Goal: Task Accomplishment & Management: Manage account settings

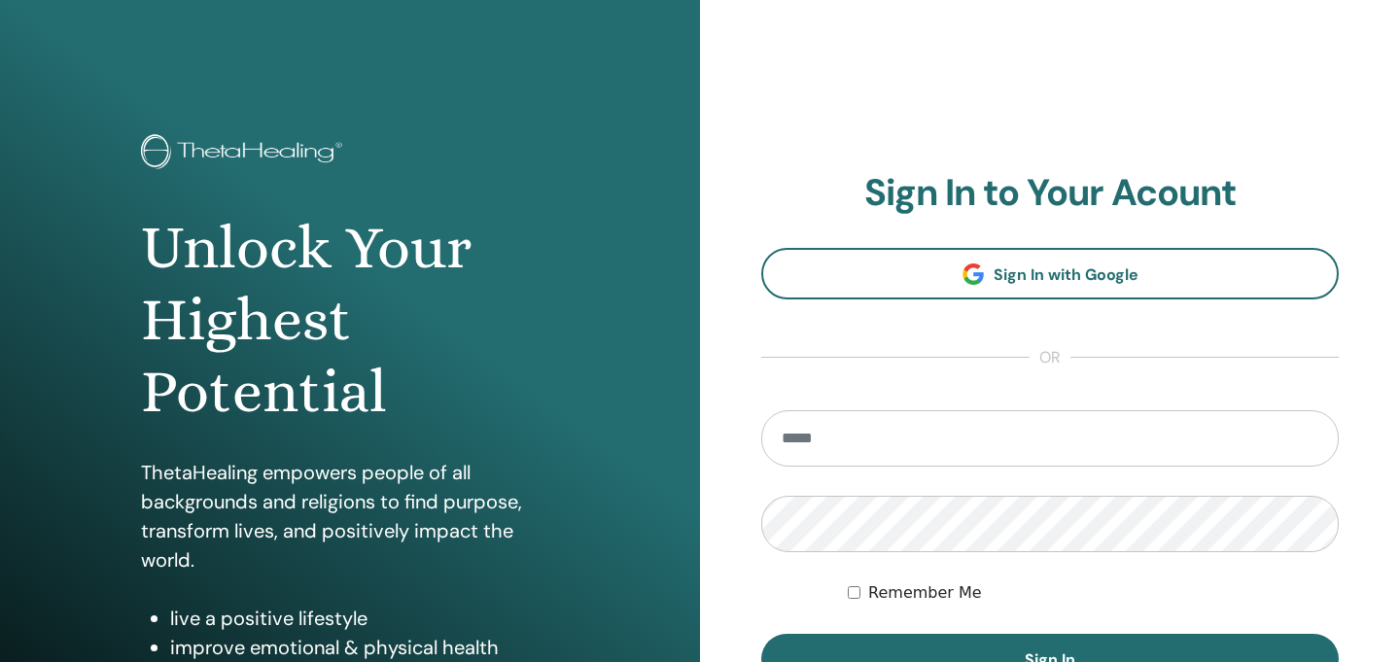
type input "**********"
click at [917, 598] on label "Remember Me" at bounding box center [925, 592] width 114 height 23
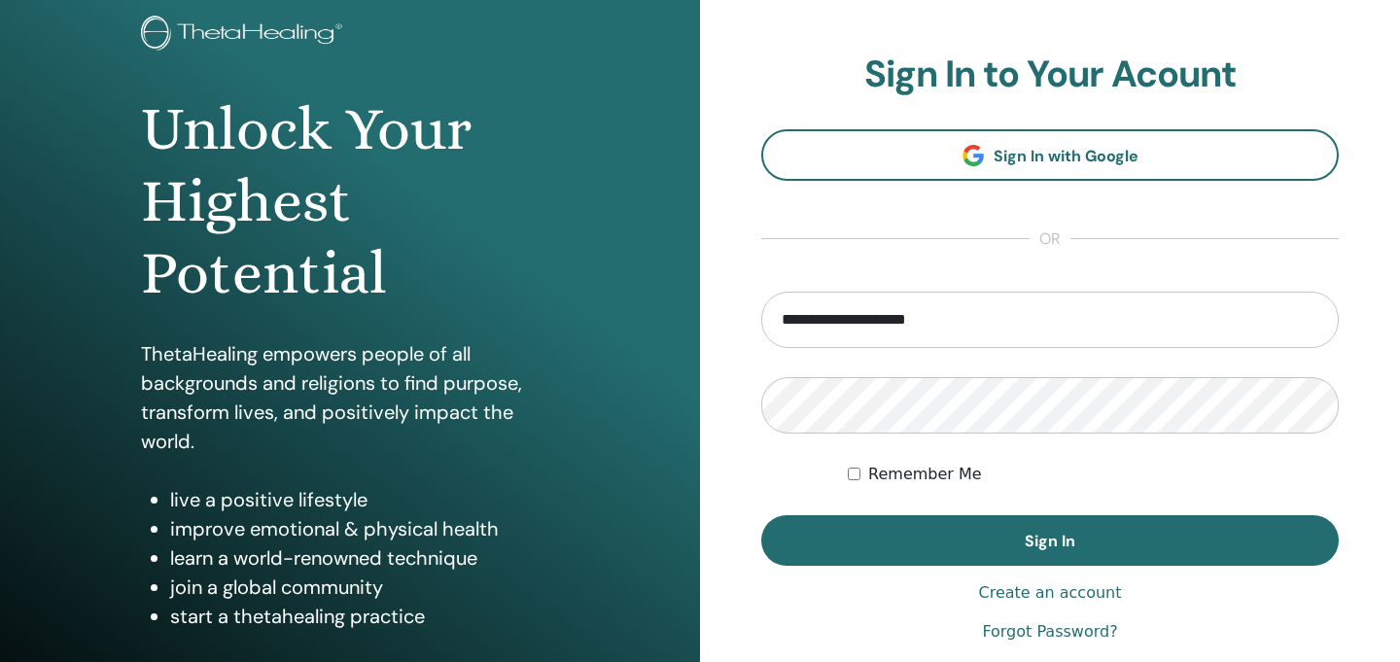
scroll to position [135, 0]
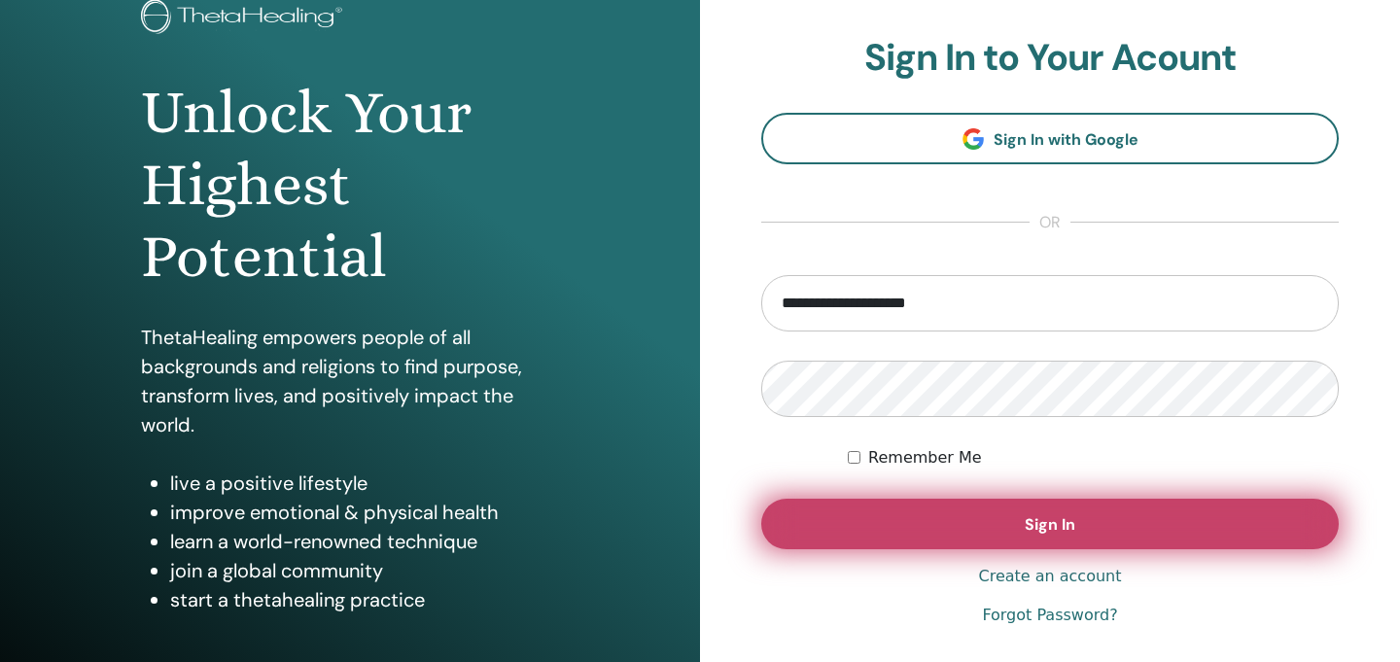
click at [946, 533] on button "Sign In" at bounding box center [1049, 524] width 577 height 51
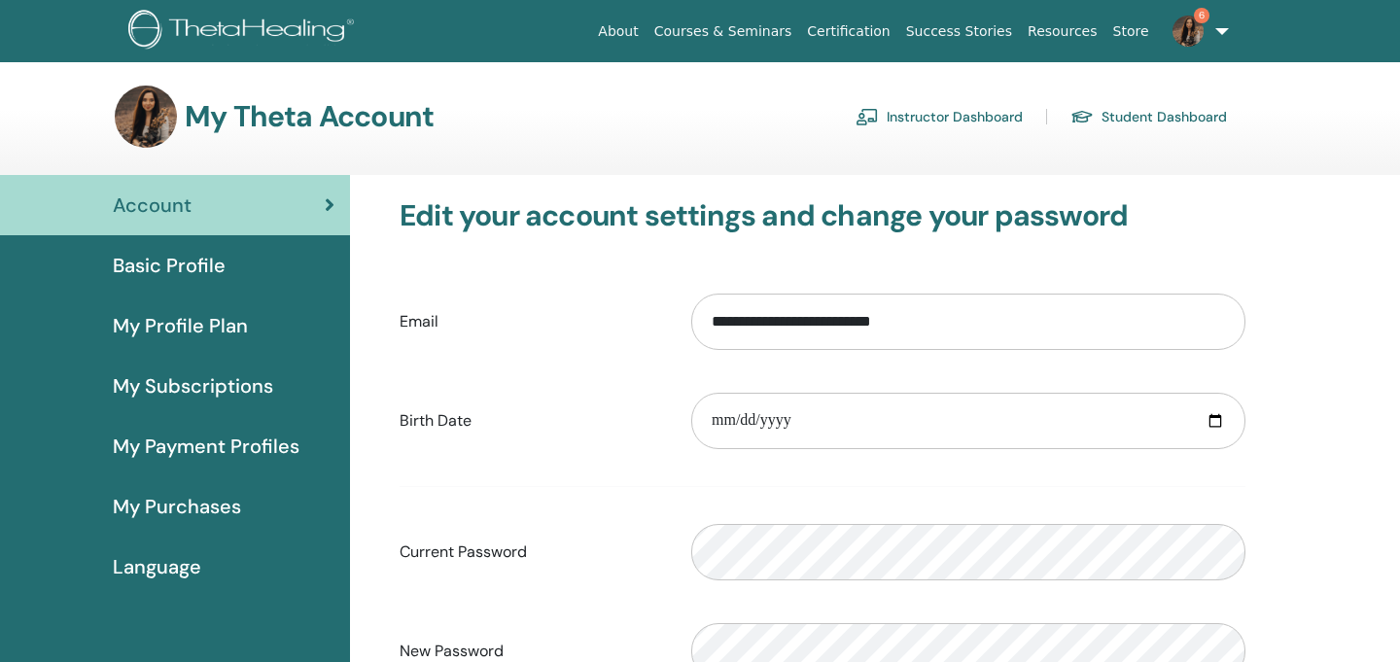
click at [943, 113] on link "Instructor Dashboard" at bounding box center [938, 116] width 167 height 31
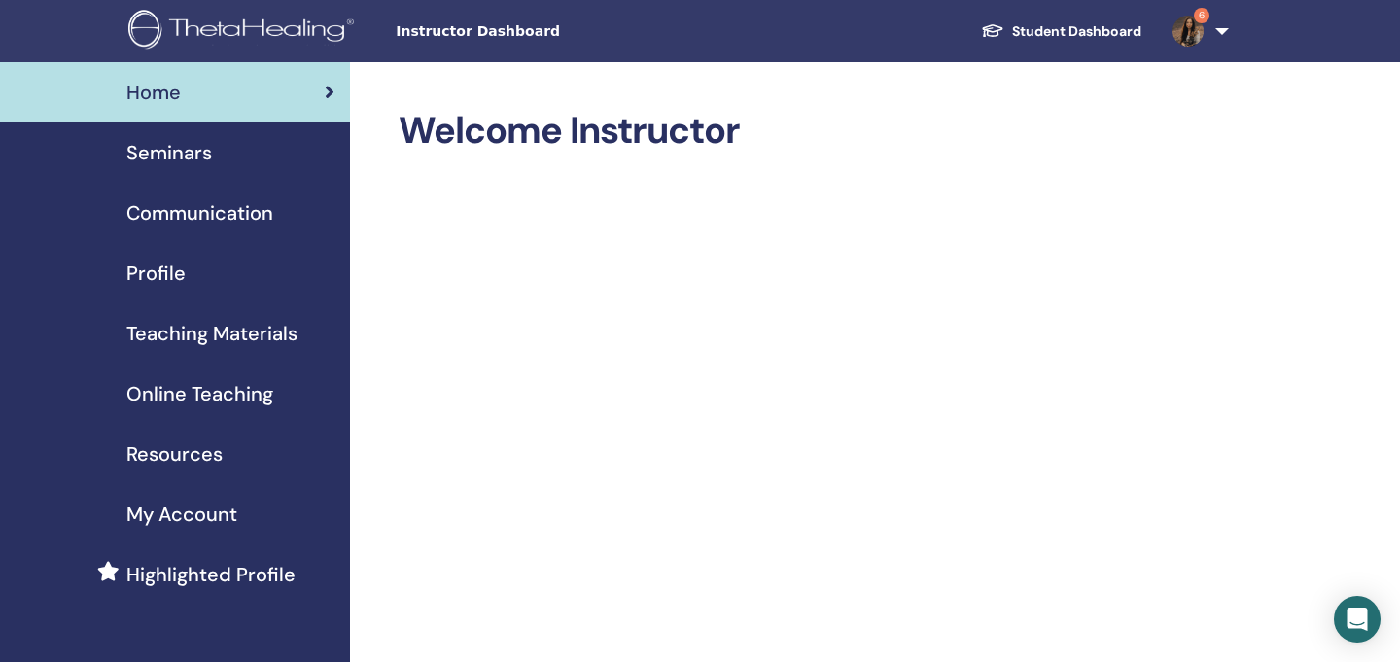
click at [154, 522] on span "My Account" at bounding box center [181, 514] width 111 height 29
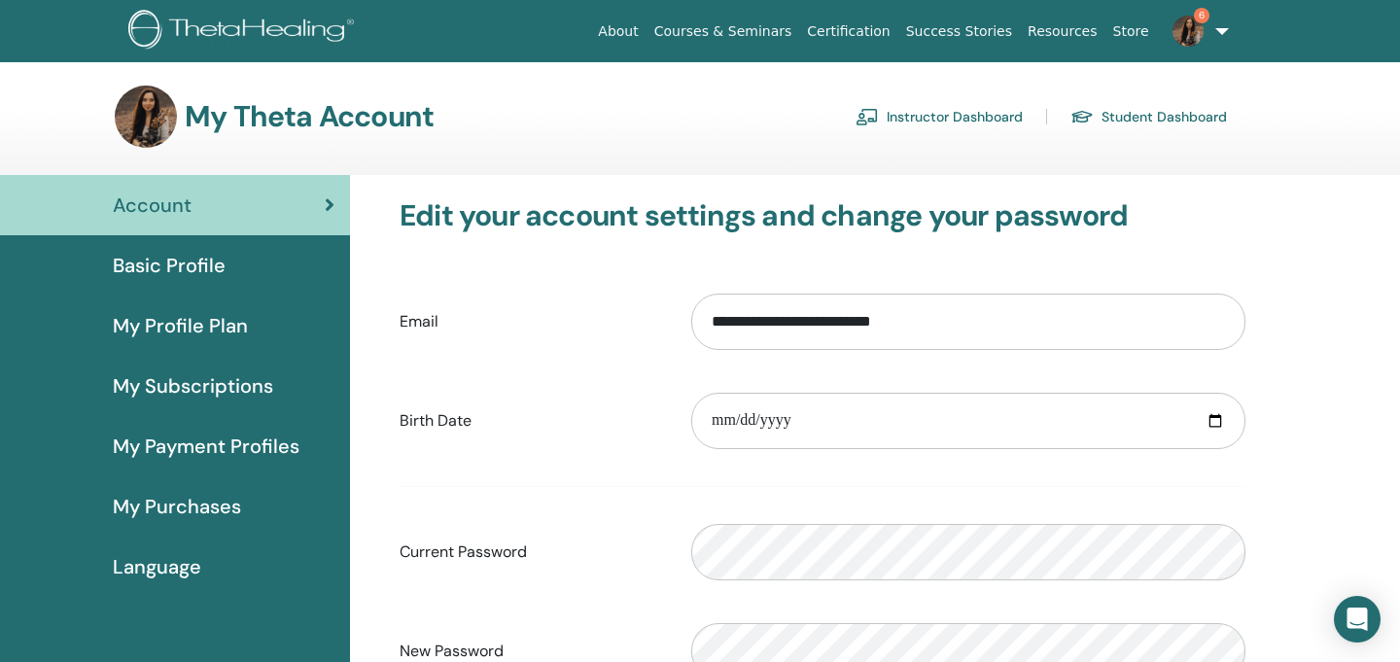
click at [959, 124] on link "Instructor Dashboard" at bounding box center [938, 116] width 167 height 31
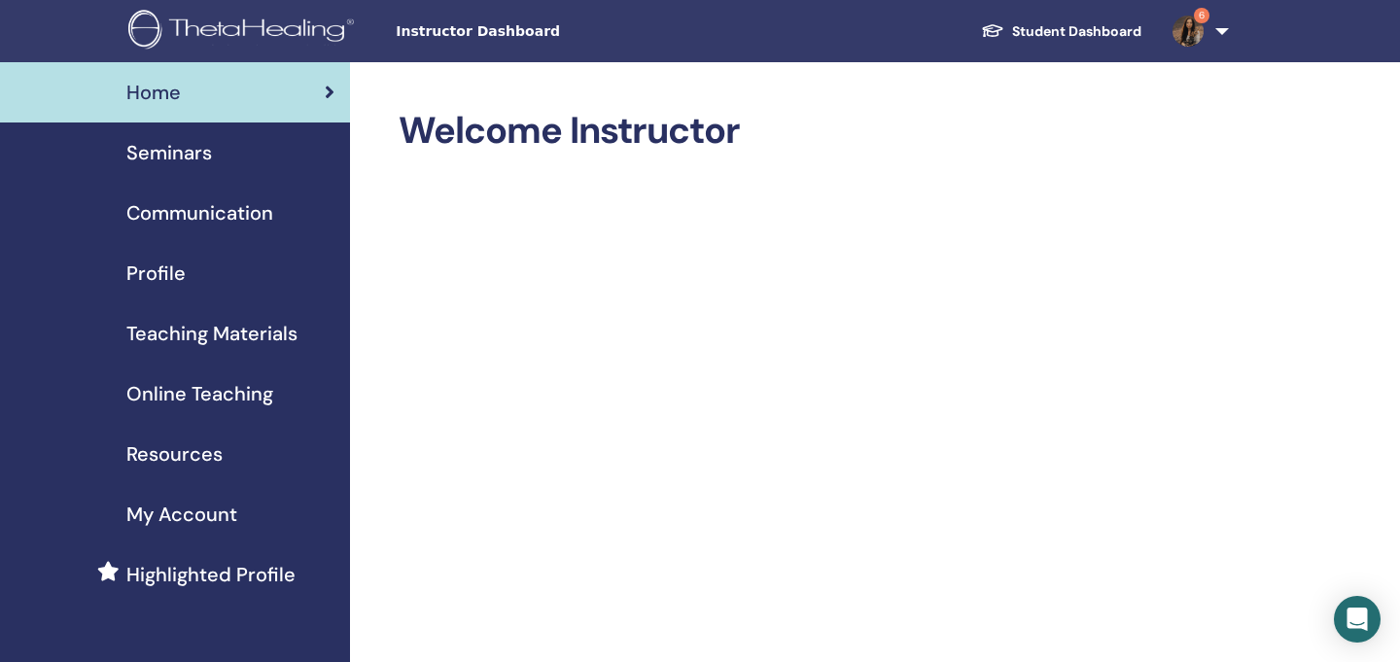
click at [196, 151] on span "Seminars" at bounding box center [169, 152] width 86 height 29
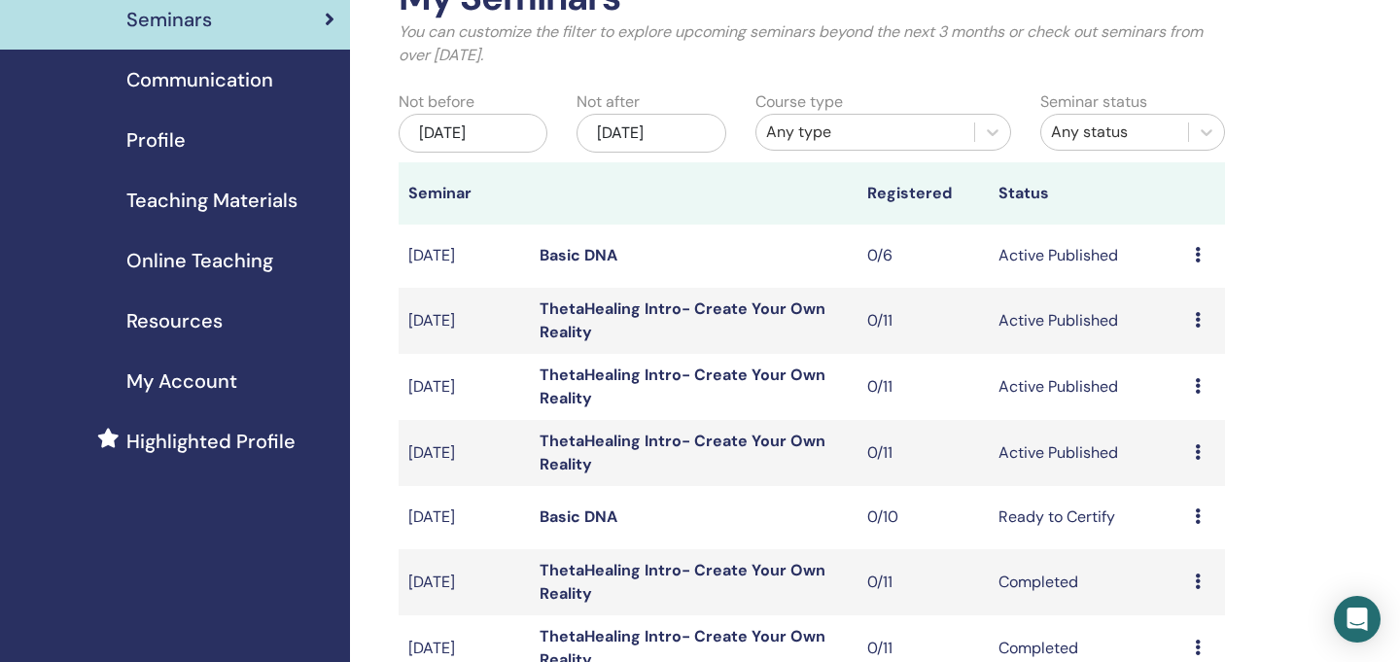
scroll to position [167, 0]
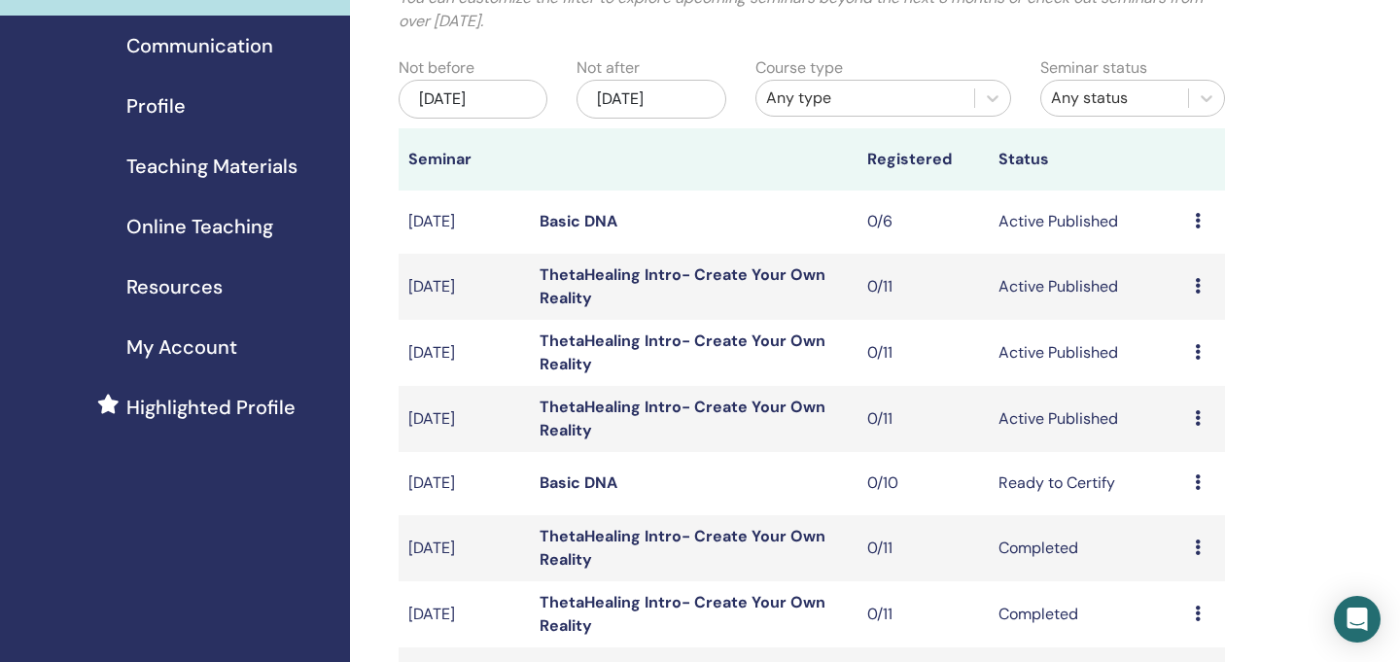
click at [1197, 422] on icon at bounding box center [1198, 418] width 6 height 16
click at [679, 400] on link "ThetaHealing Intro- Create Your Own Reality" at bounding box center [683, 419] width 286 height 44
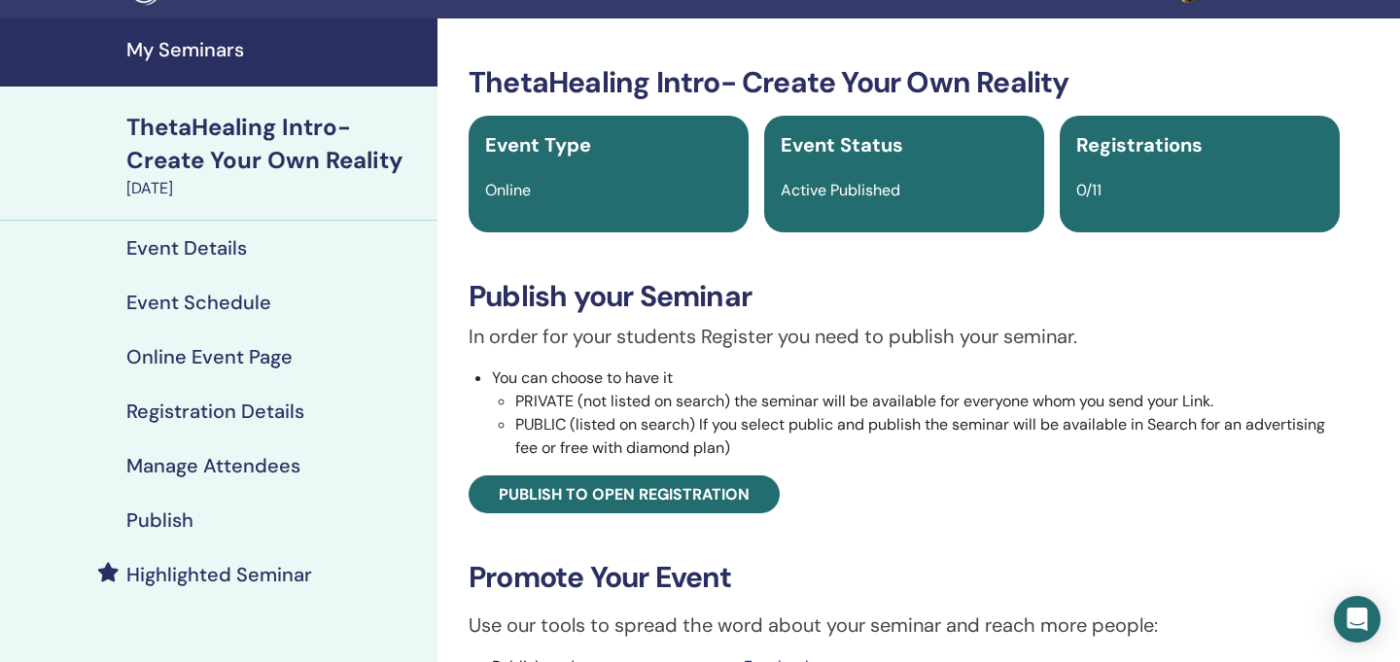
scroll to position [67, 0]
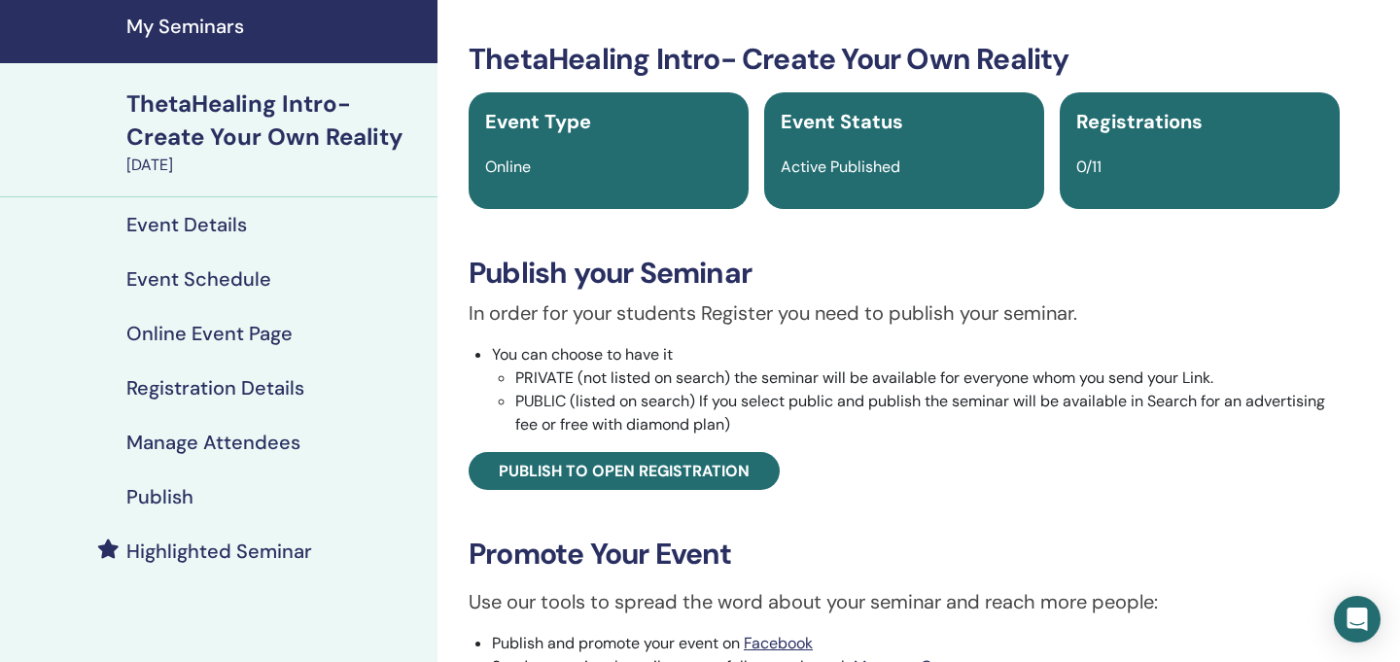
click at [201, 225] on h4 "Event Details" at bounding box center [186, 224] width 121 height 23
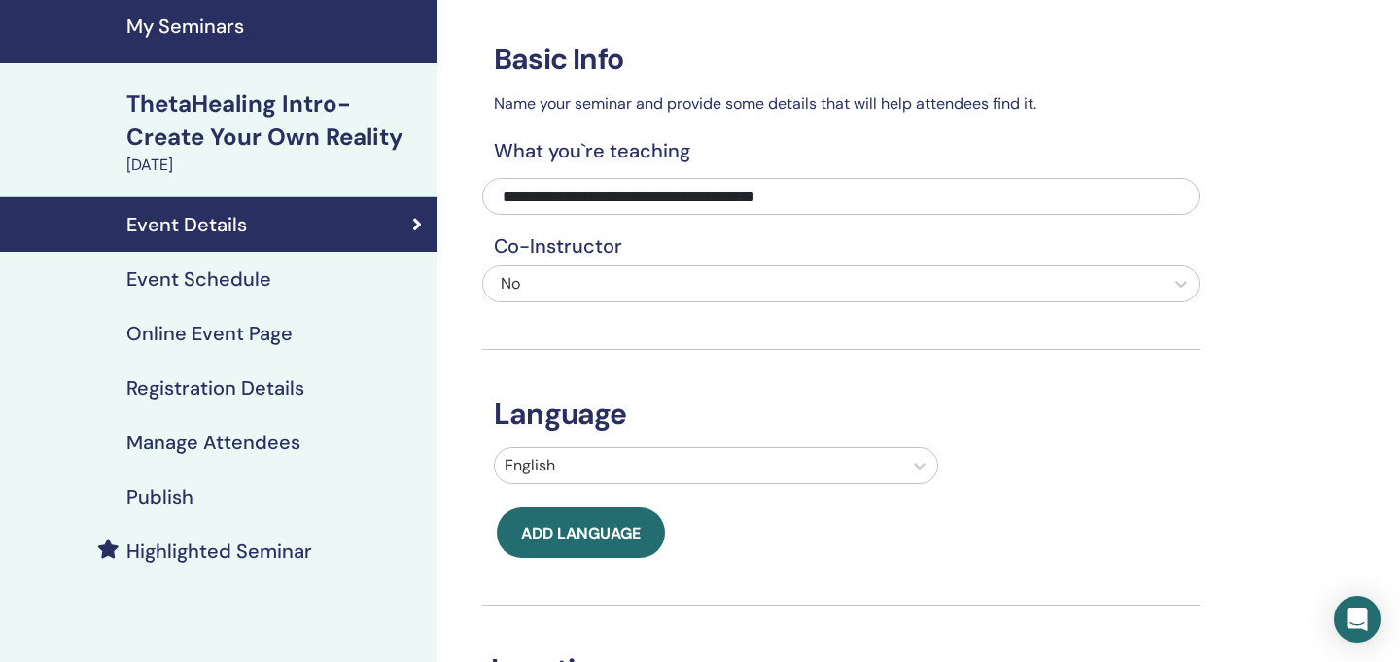
click at [212, 278] on h4 "Event Schedule" at bounding box center [198, 278] width 145 height 23
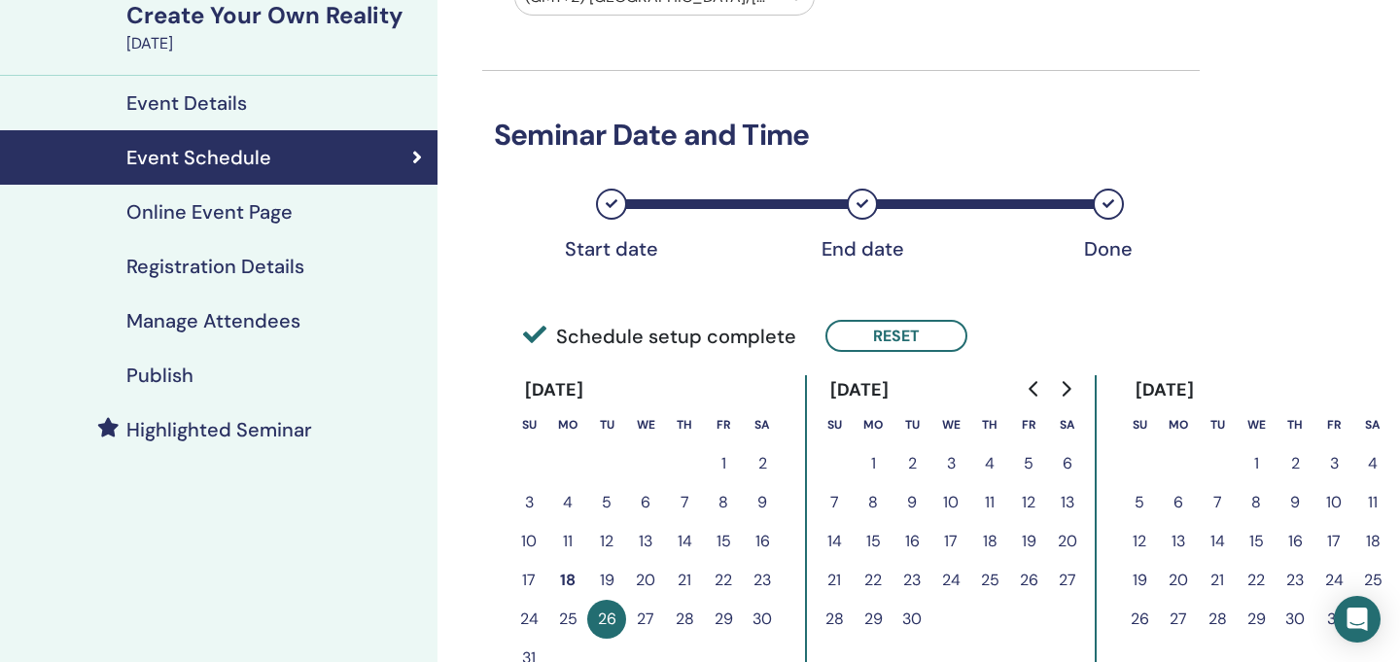
scroll to position [188, 0]
click at [273, 211] on h4 "Online Event Page" at bounding box center [209, 212] width 166 height 23
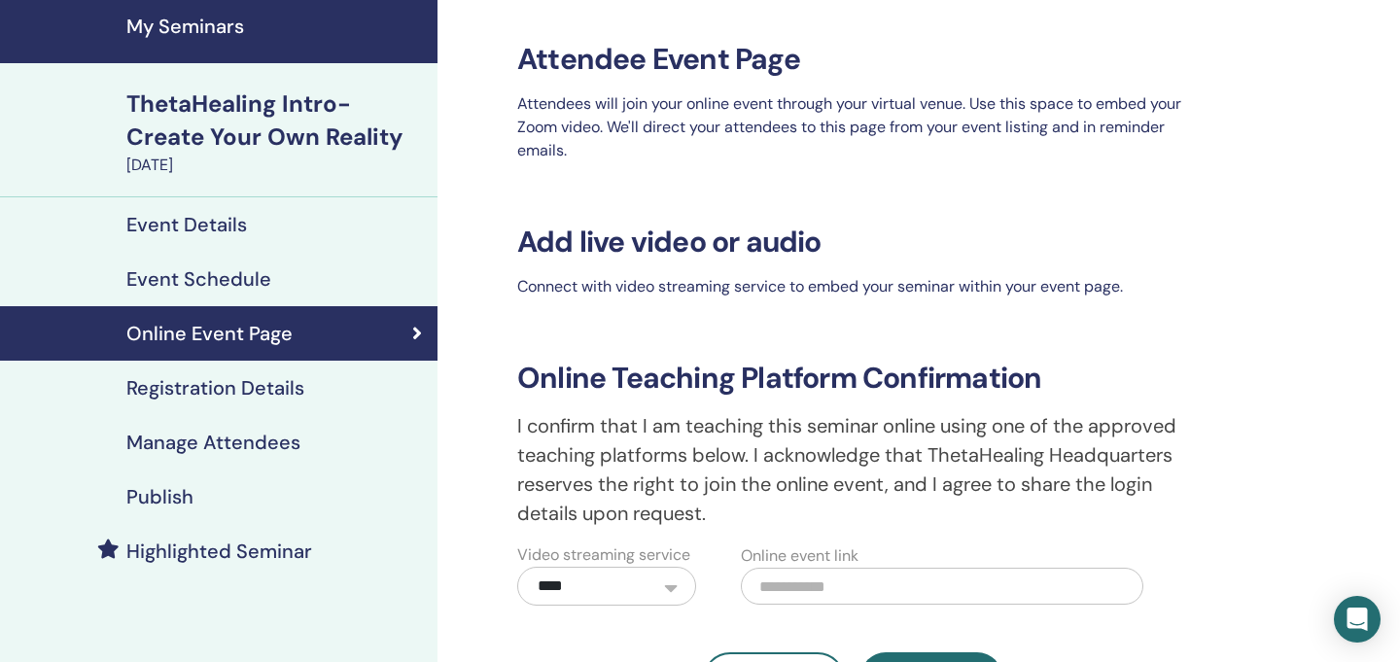
scroll to position [66, 0]
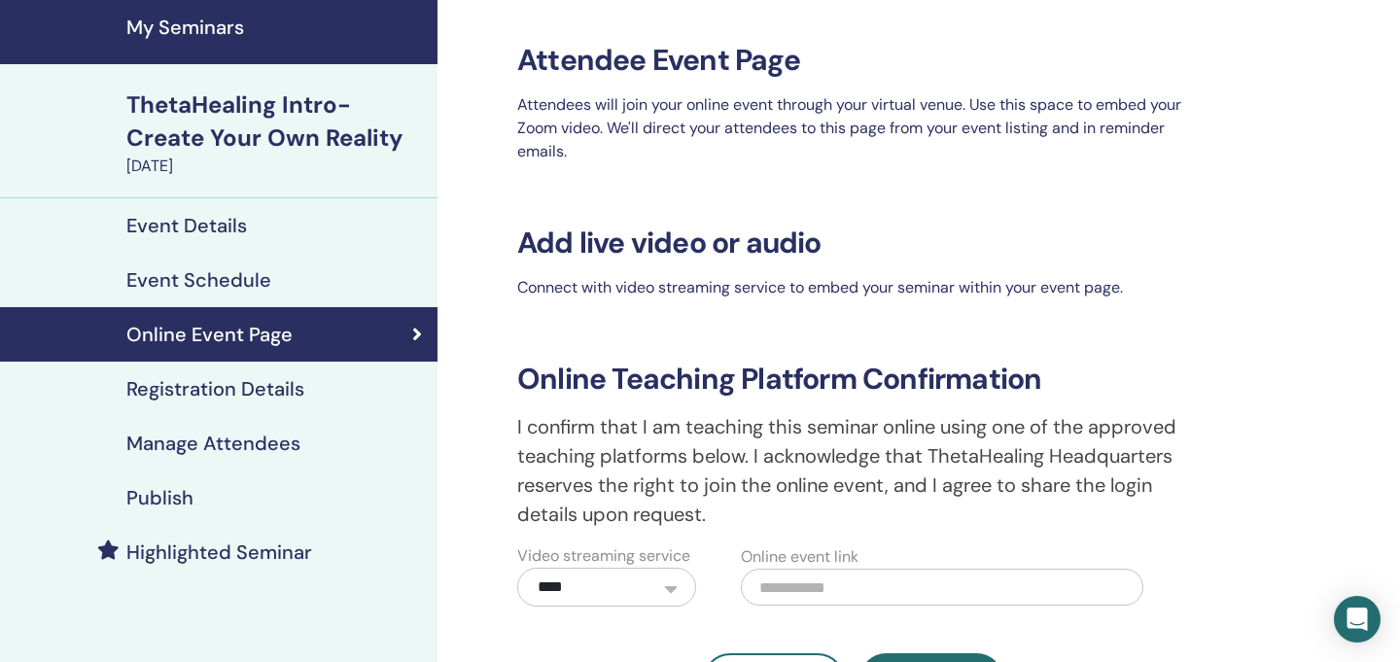
click at [241, 360] on link "Online Event Page" at bounding box center [218, 334] width 437 height 54
click at [240, 383] on h4 "Registration Details" at bounding box center [215, 388] width 178 height 23
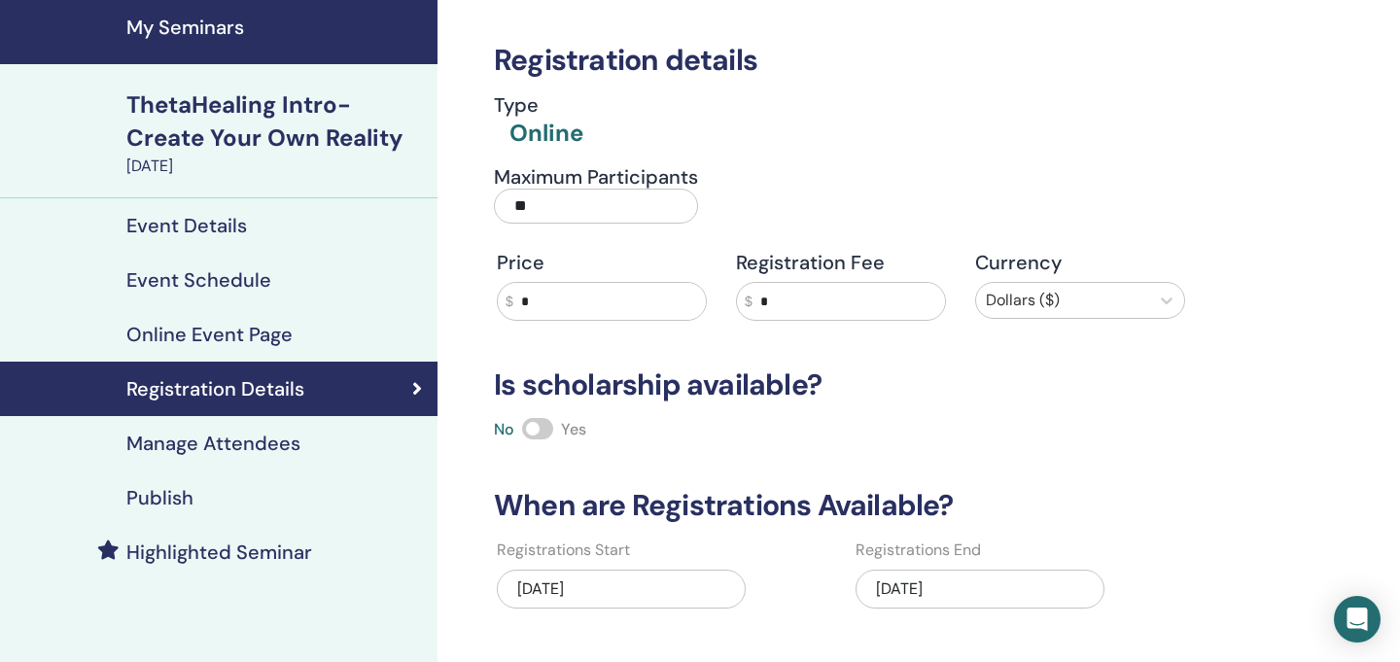
scroll to position [132, 0]
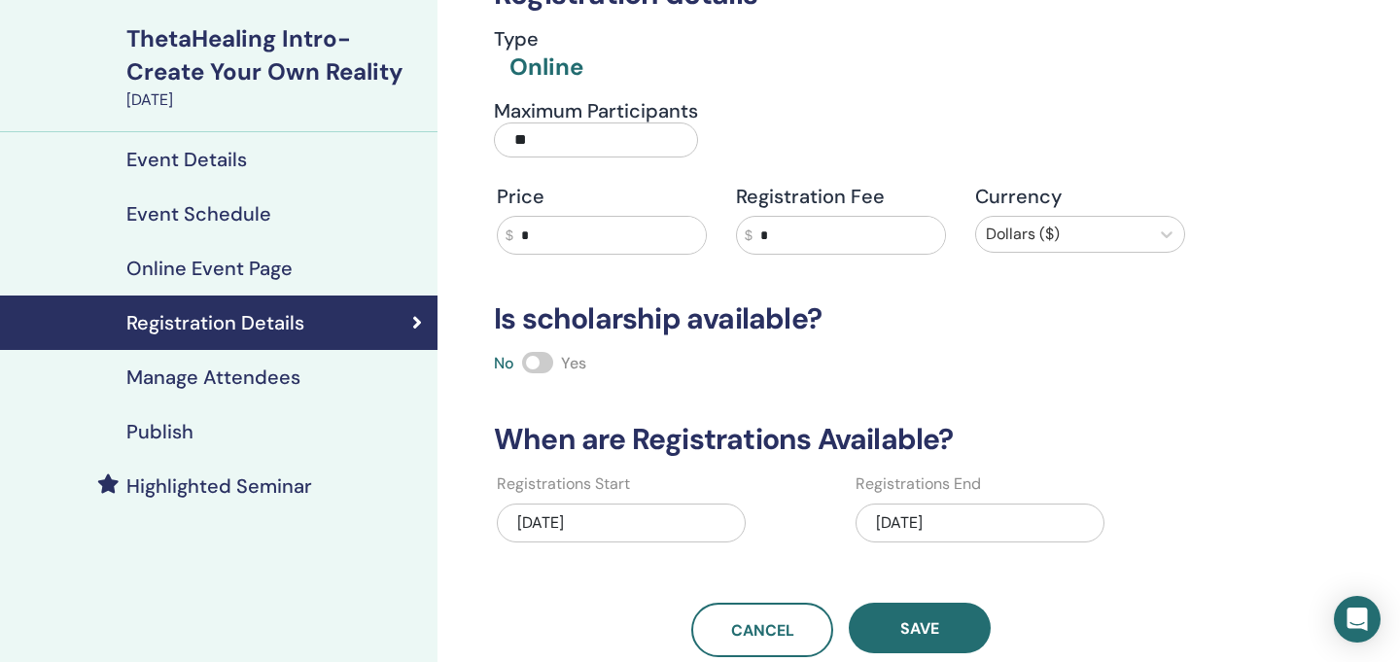
click at [233, 393] on link "Manage Attendees" at bounding box center [218, 377] width 437 height 54
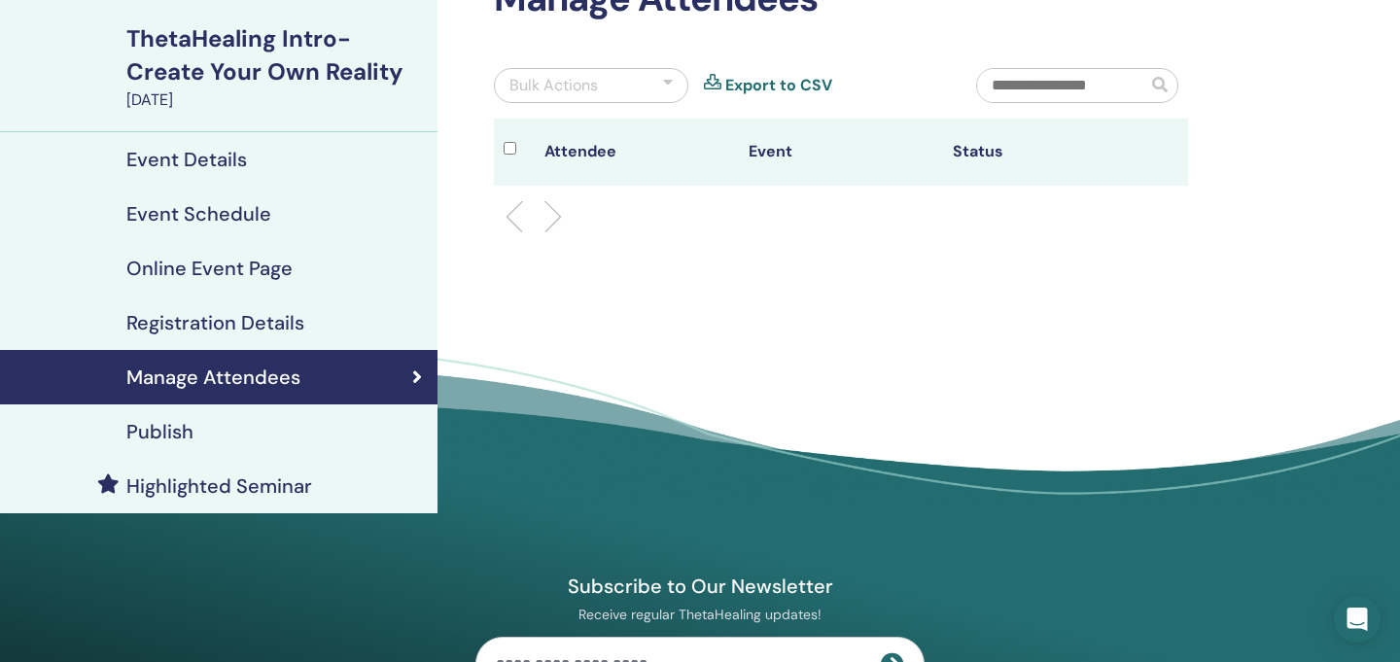
click at [206, 423] on div "Publish" at bounding box center [219, 431] width 406 height 23
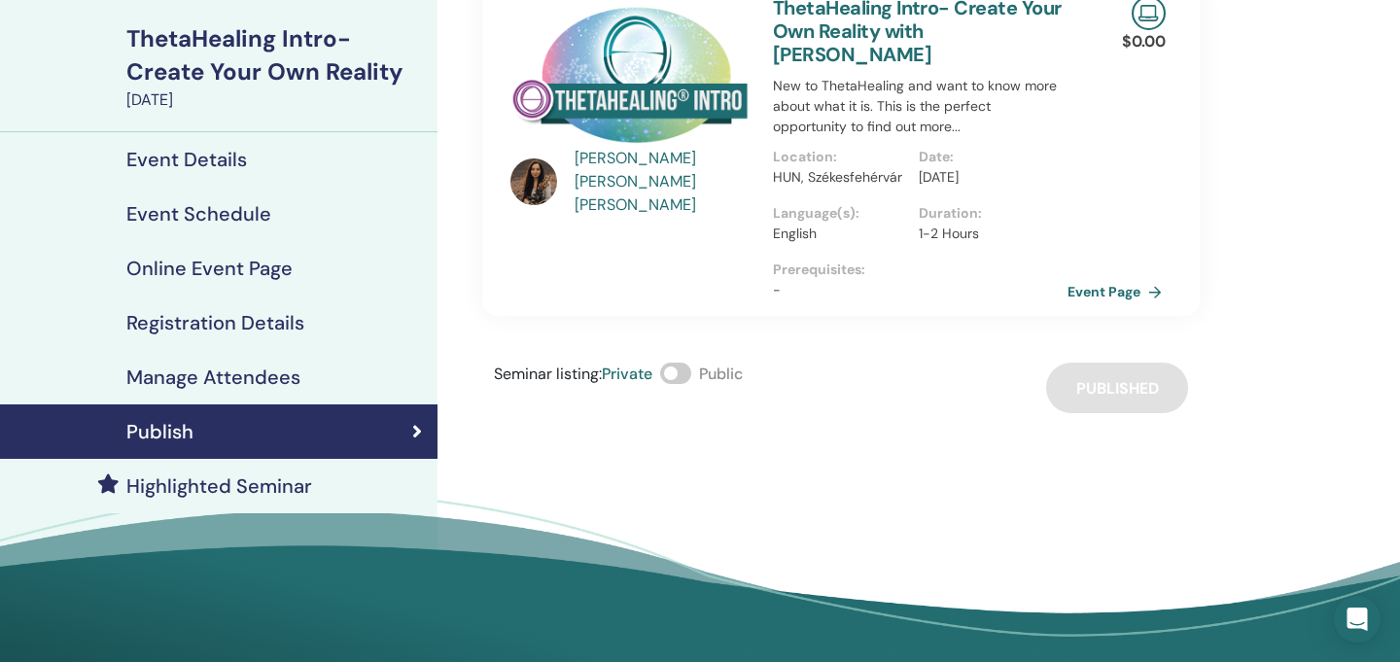
click at [1098, 291] on link "Event Page" at bounding box center [1118, 291] width 102 height 29
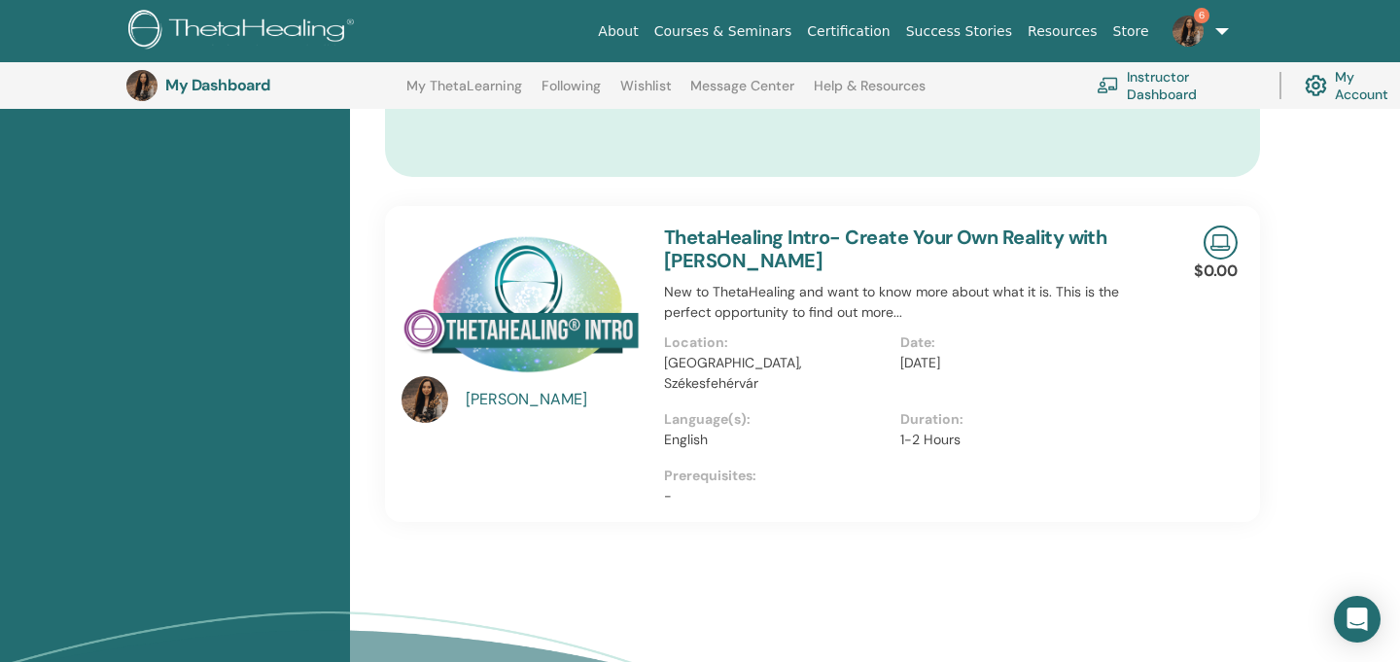
scroll to position [1379, 0]
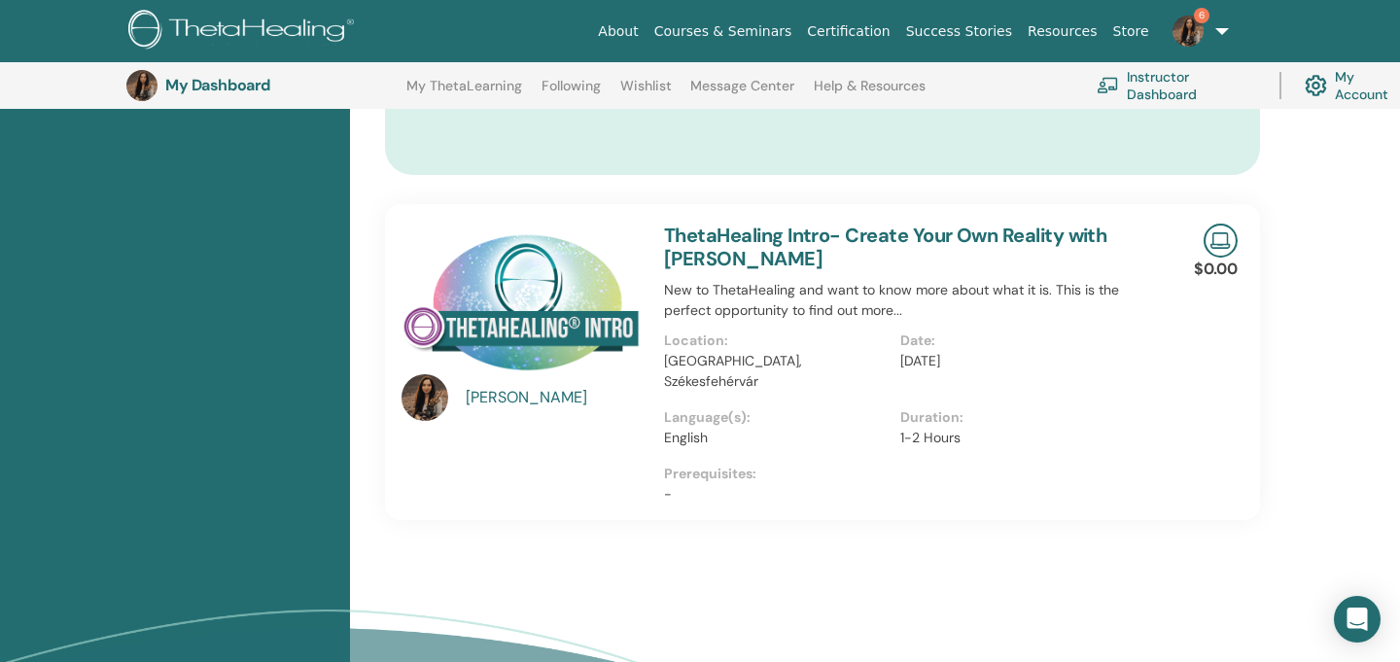
click at [534, 395] on div "[PERSON_NAME]" at bounding box center [556, 397] width 180 height 23
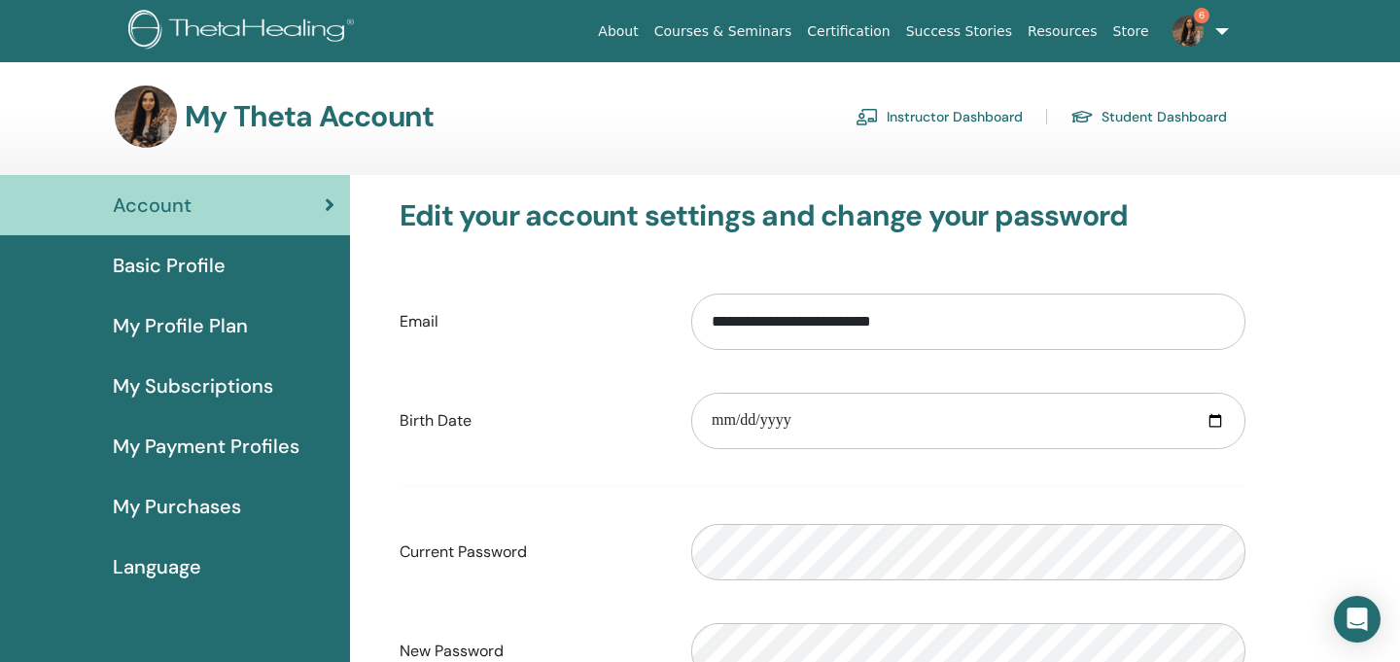
click at [202, 269] on span "Basic Profile" at bounding box center [169, 265] width 113 height 29
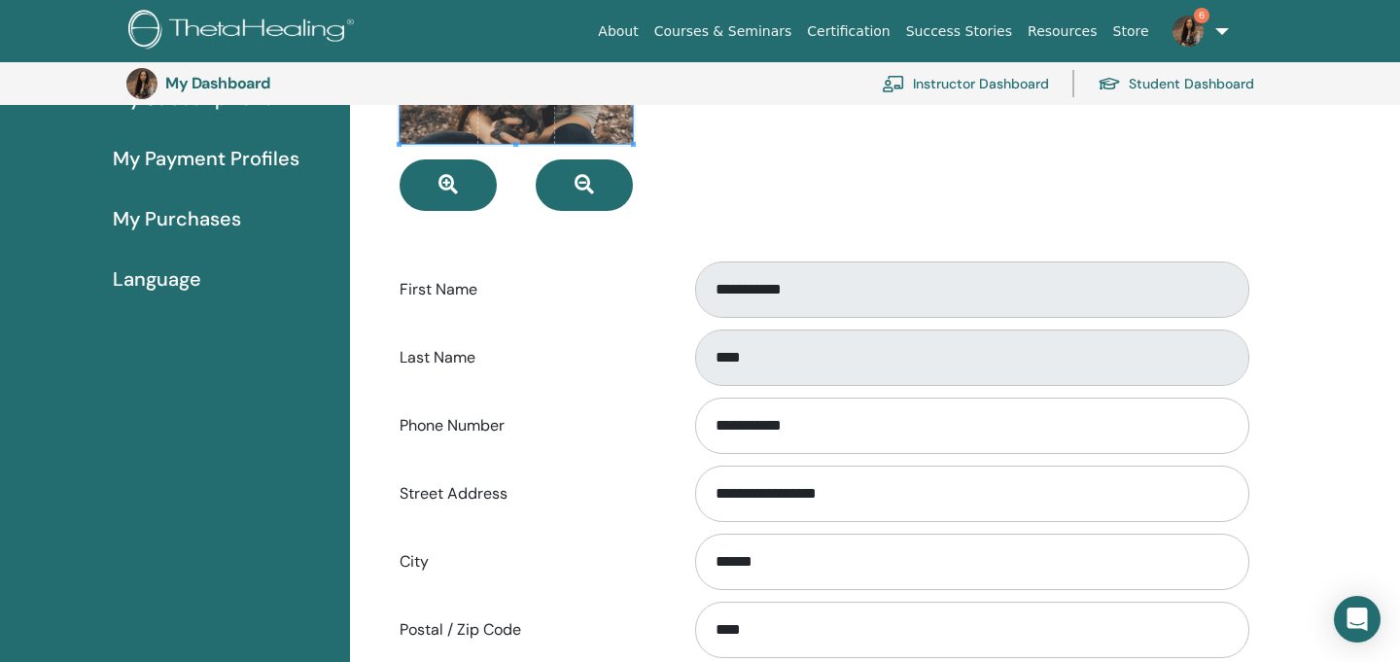
scroll to position [157, 0]
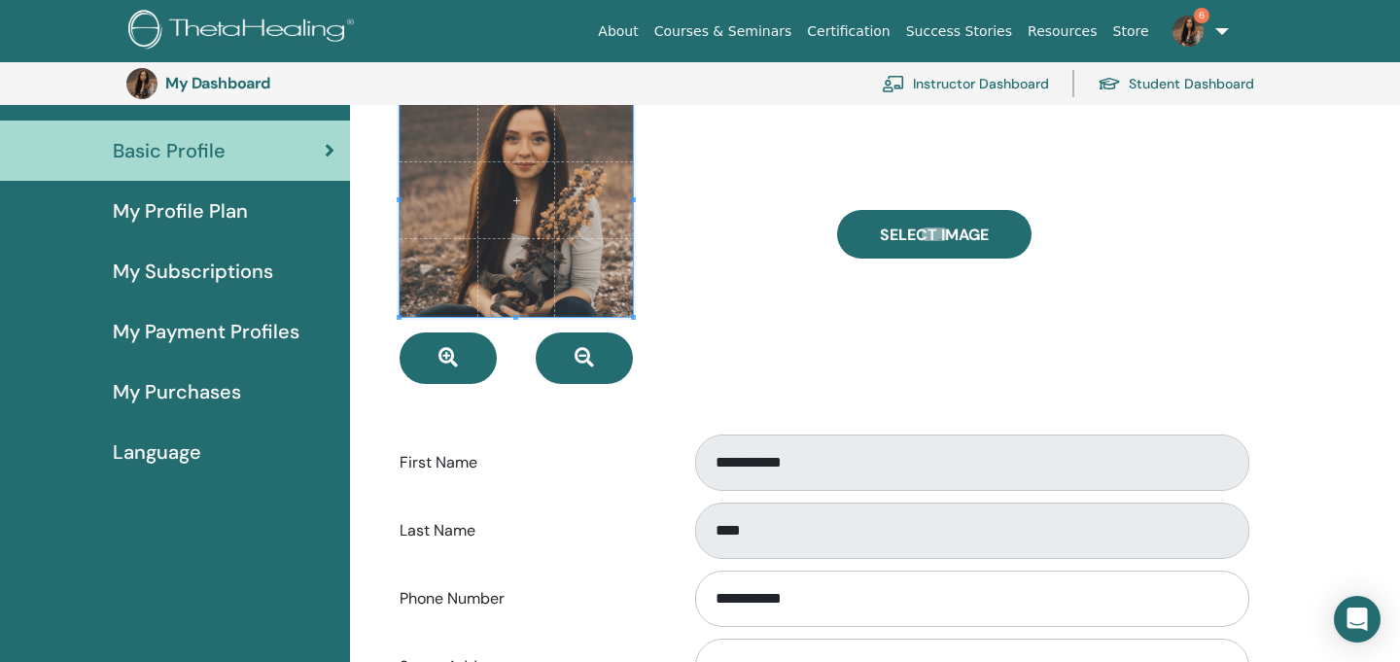
click at [167, 205] on span "My Profile Plan" at bounding box center [180, 210] width 135 height 29
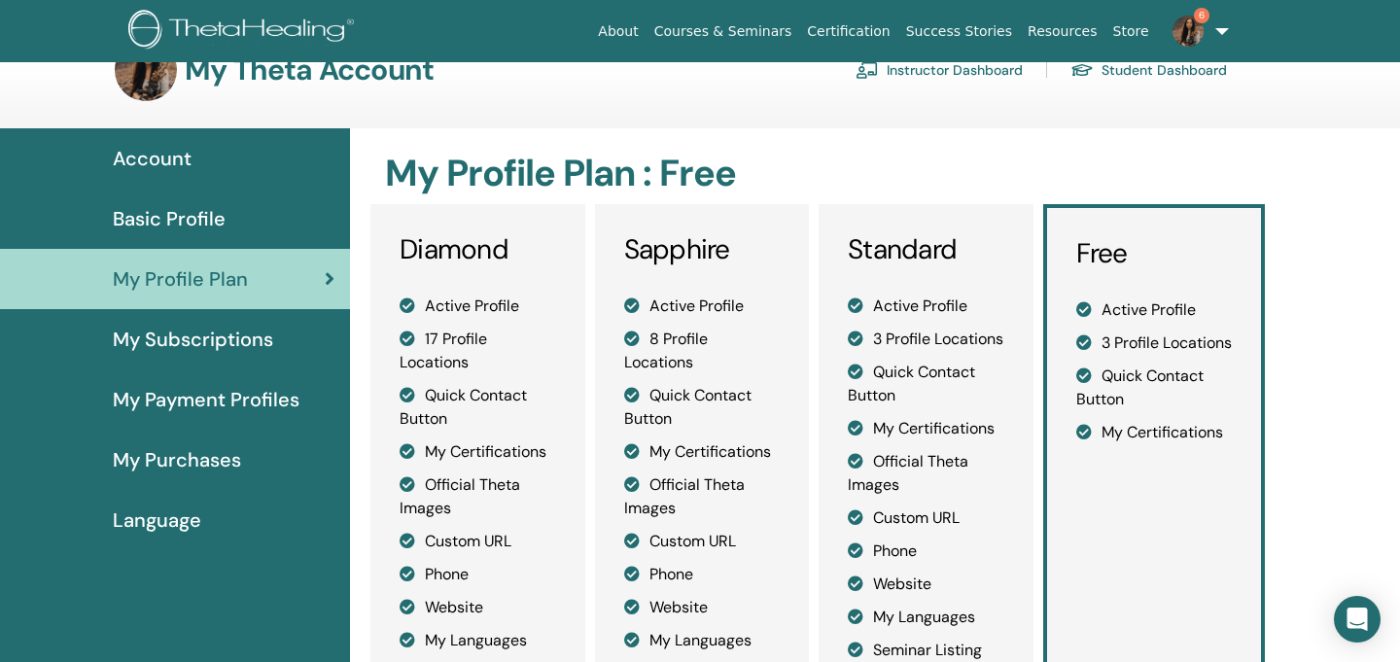
scroll to position [48, 0]
click at [185, 343] on span "My Subscriptions" at bounding box center [193, 338] width 160 height 29
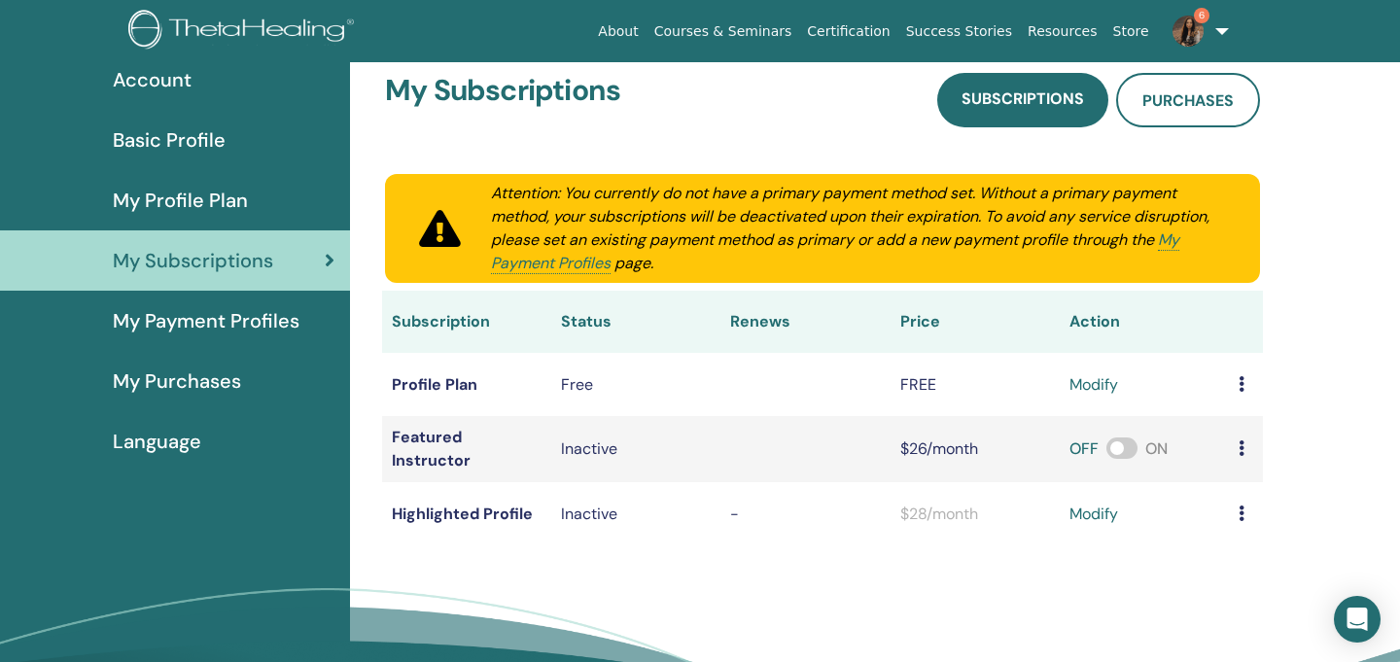
scroll to position [197, 0]
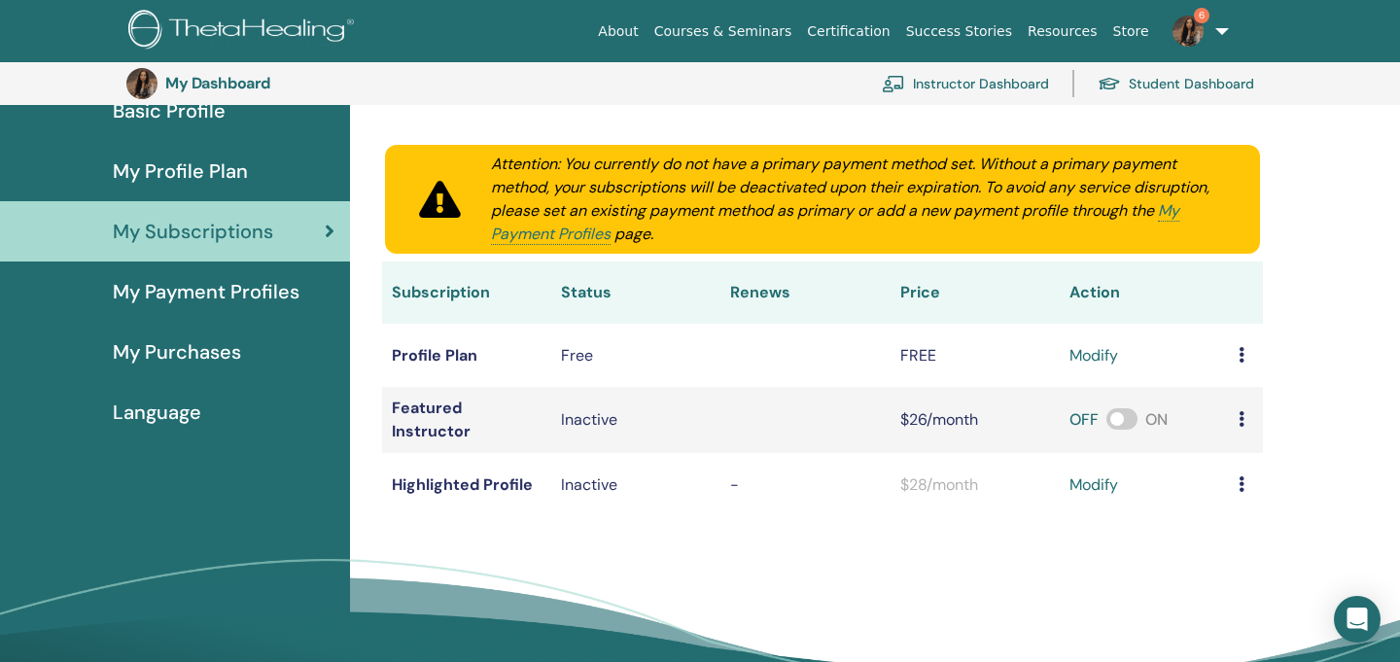
click at [228, 282] on span "My Payment Profiles" at bounding box center [206, 291] width 187 height 29
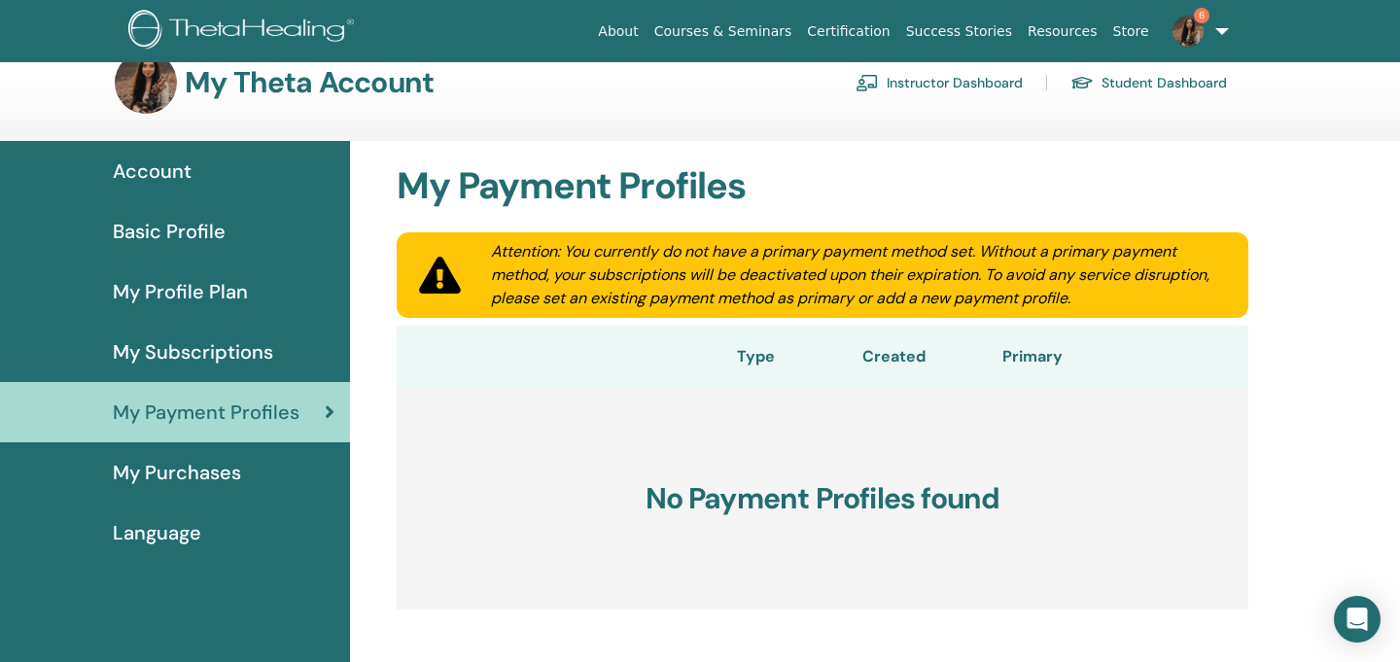
scroll to position [80, 0]
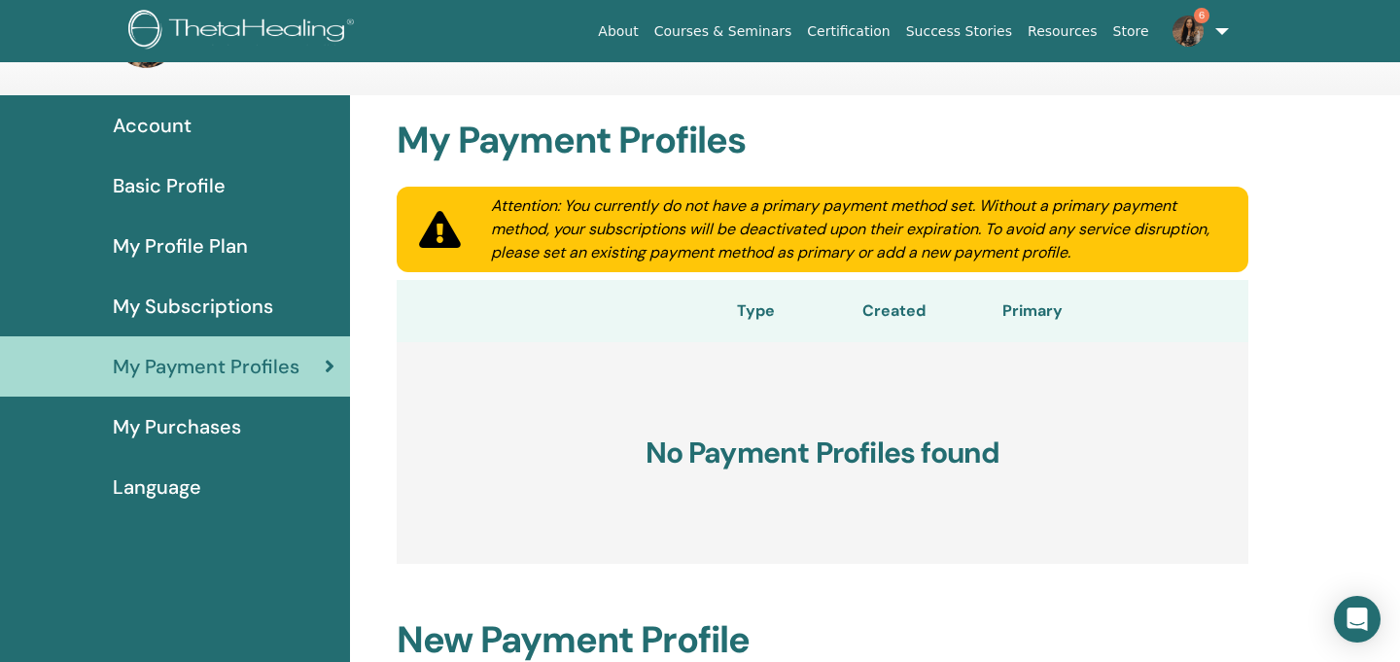
click at [207, 421] on span "My Purchases" at bounding box center [177, 426] width 128 height 29
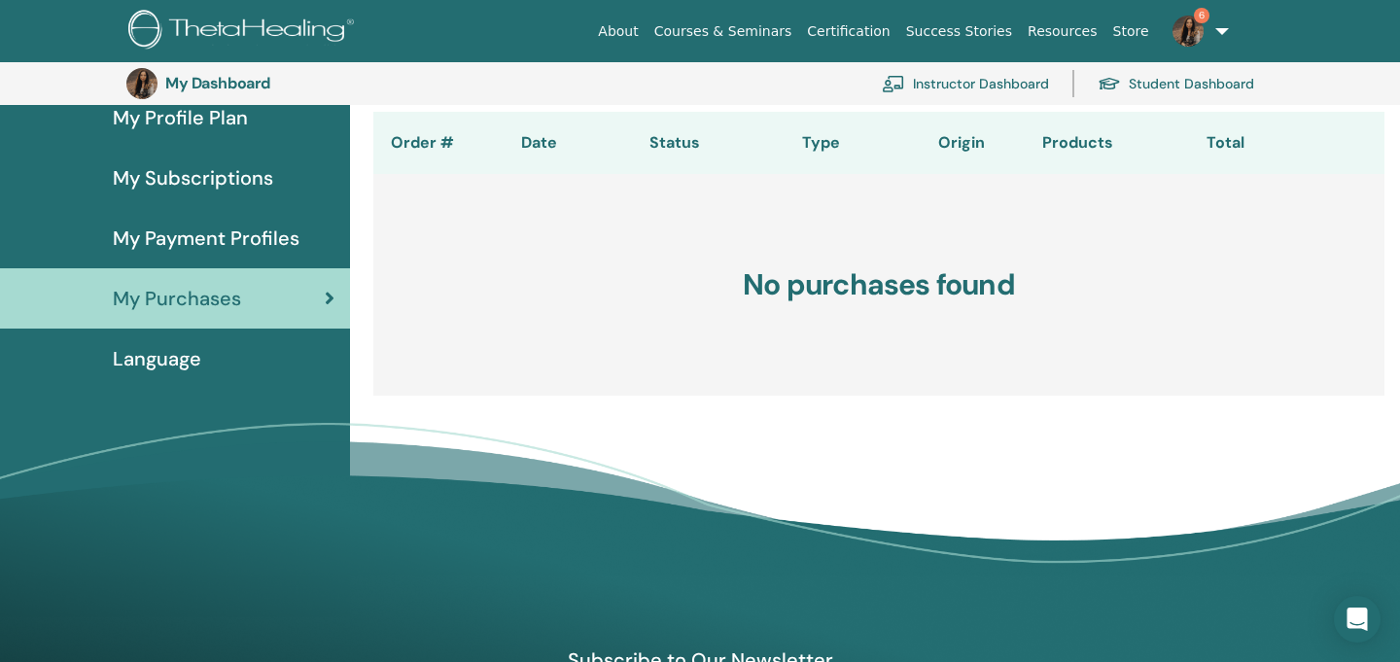
scroll to position [253, 0]
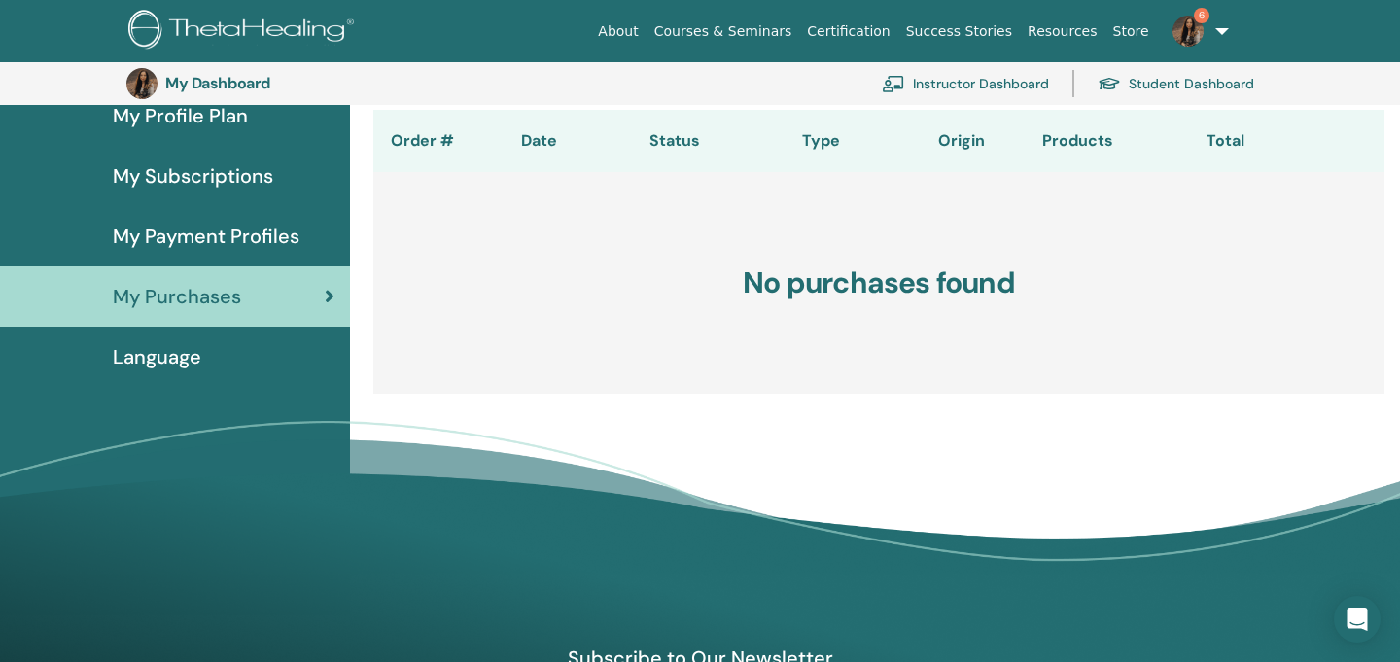
click at [193, 355] on span "Language" at bounding box center [157, 356] width 88 height 29
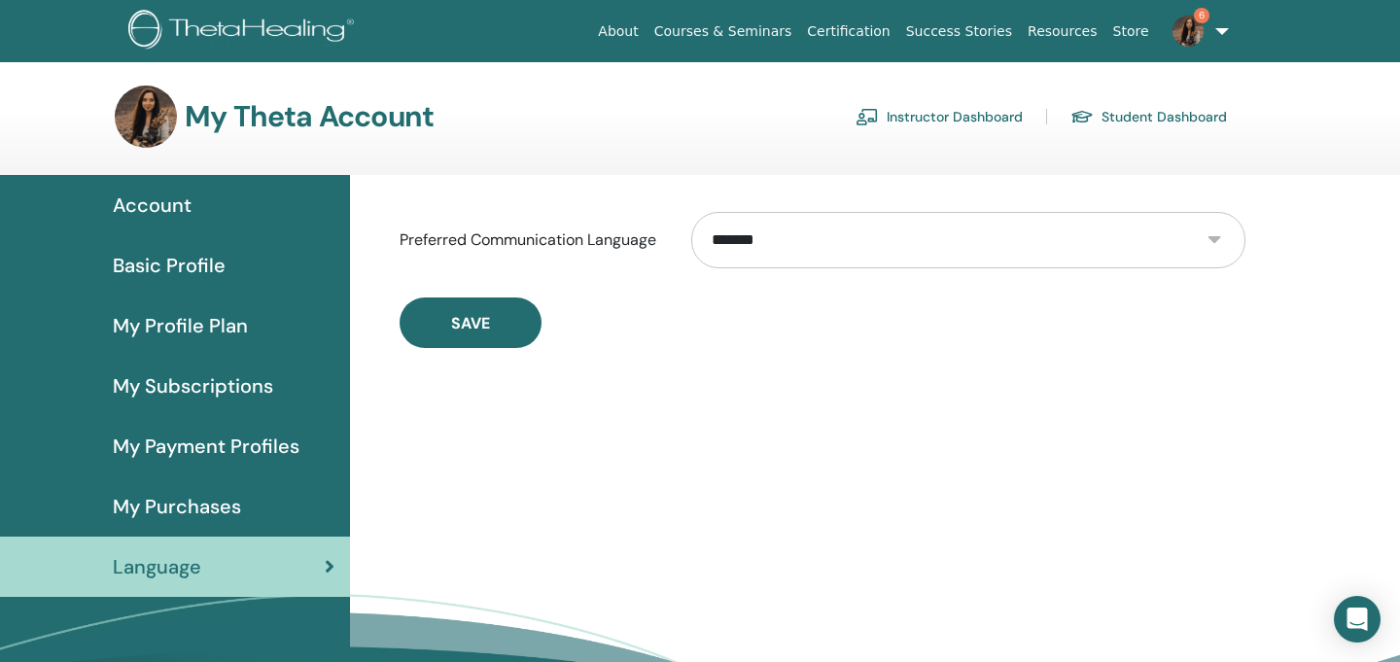
click at [935, 114] on link "Instructor Dashboard" at bounding box center [938, 116] width 167 height 31
